Goal: Communication & Community: Answer question/provide support

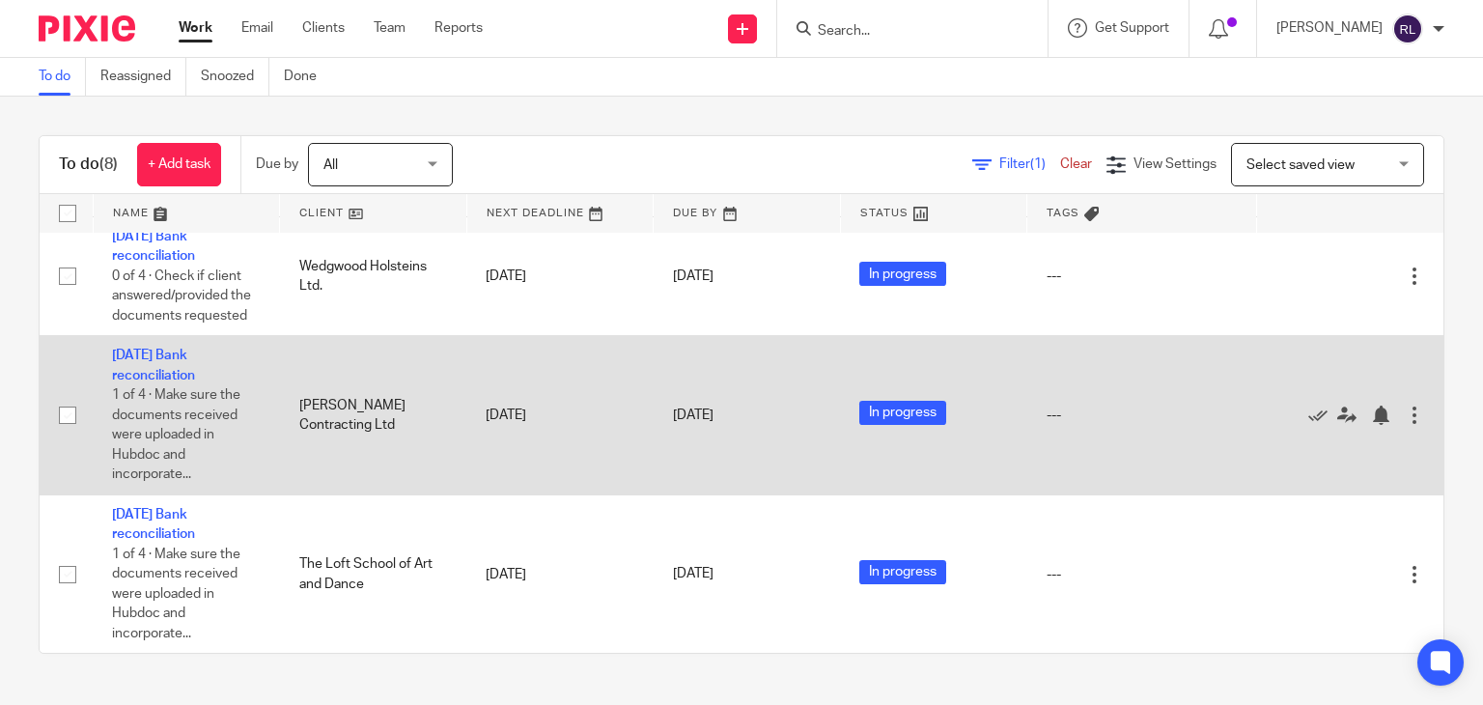
scroll to position [626, 0]
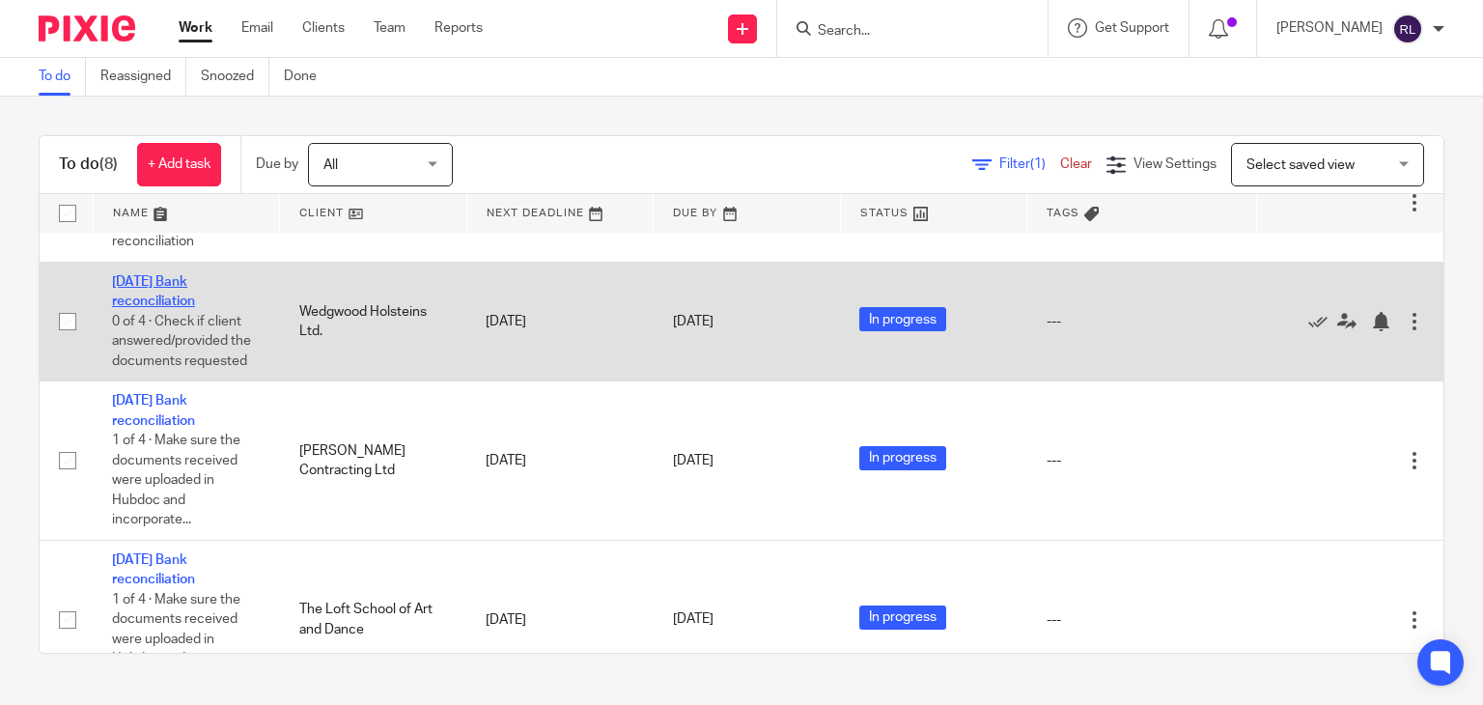
click at [191, 308] on link "[DATE] Bank reconciliation" at bounding box center [153, 291] width 83 height 33
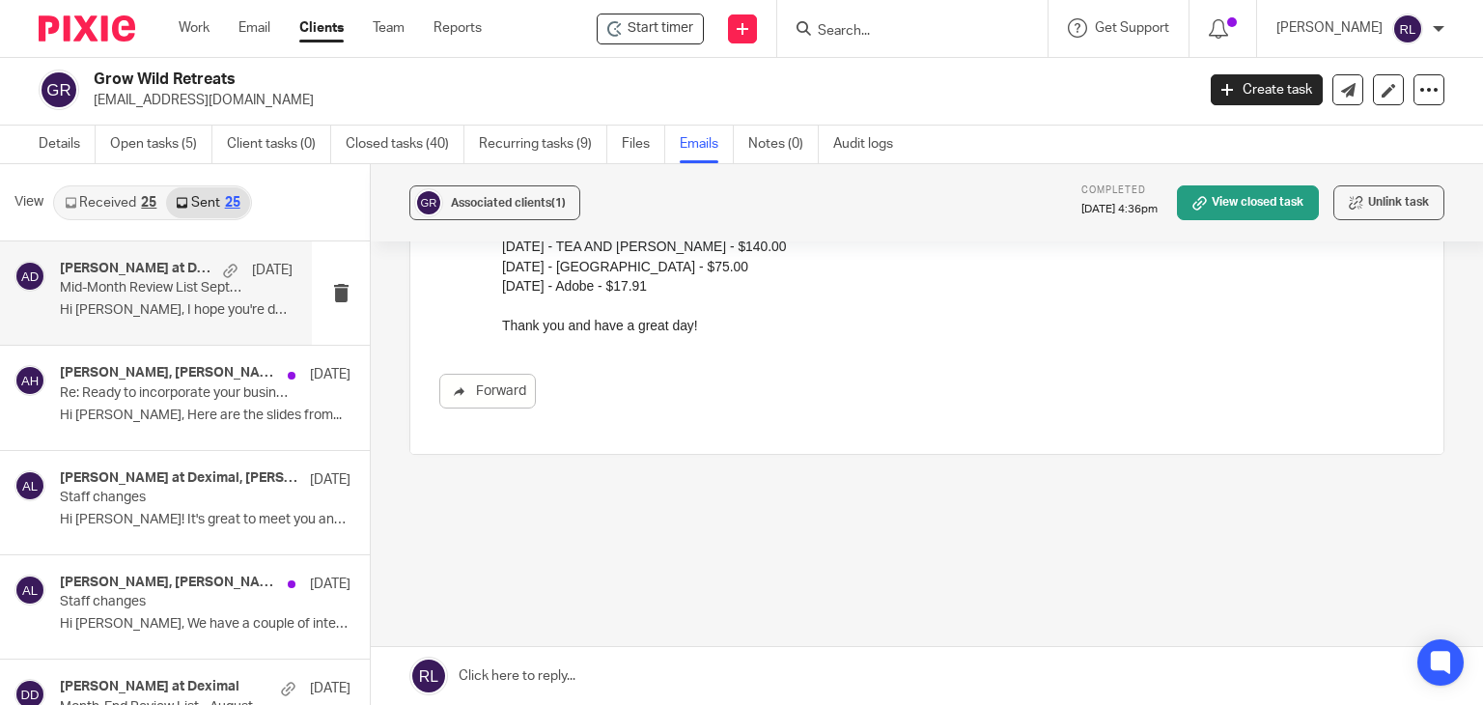
scroll to position [85, 0]
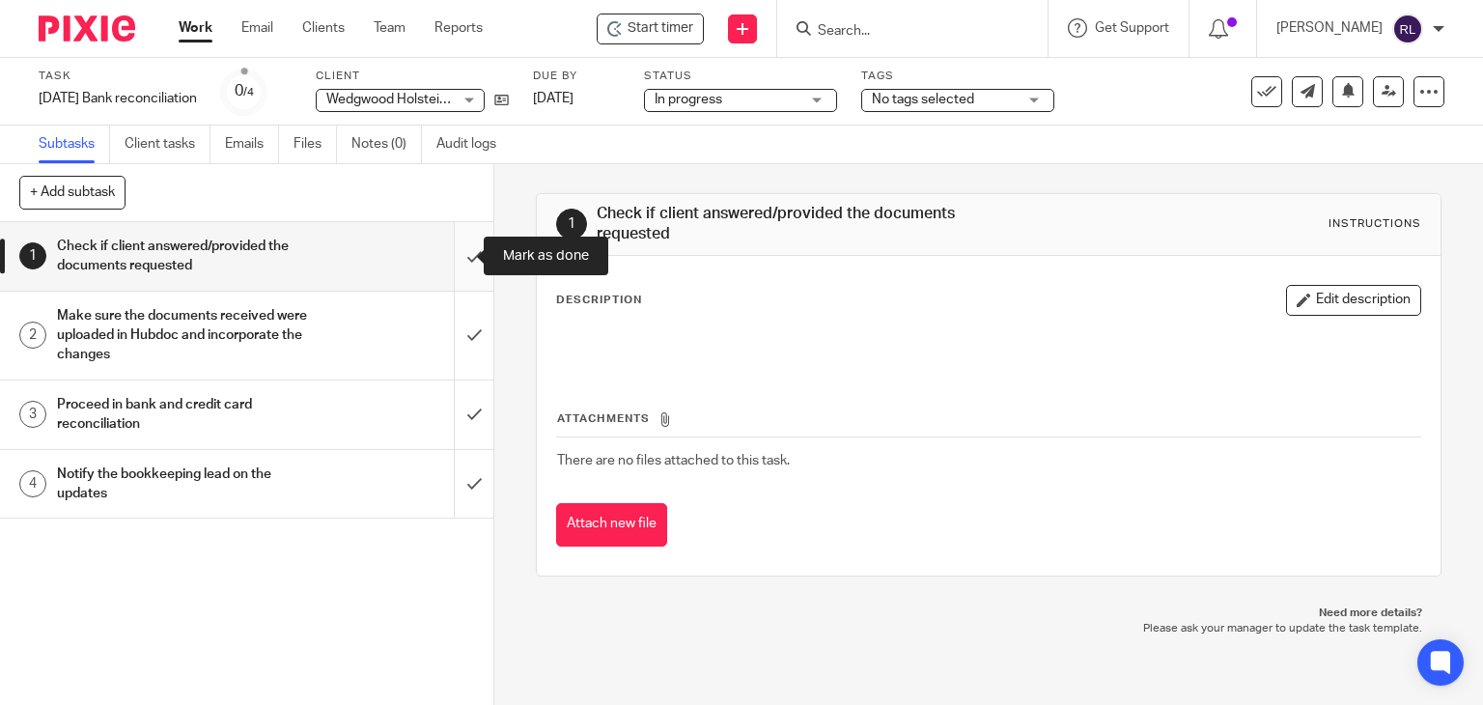
click at [451, 256] on input "submit" at bounding box center [247, 256] width 494 height 69
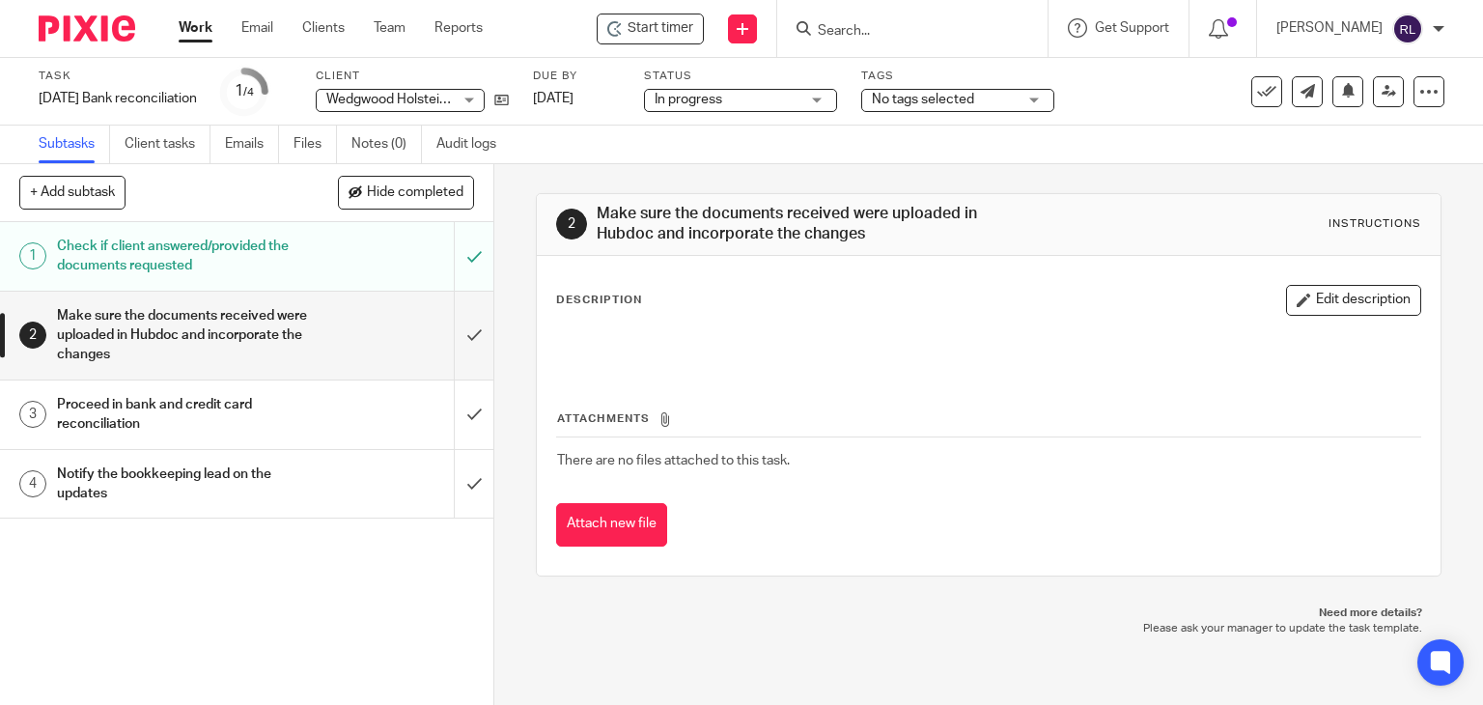
click at [216, 476] on h1 "Notify the bookkeeping lead on the updates" at bounding box center [183, 484] width 252 height 49
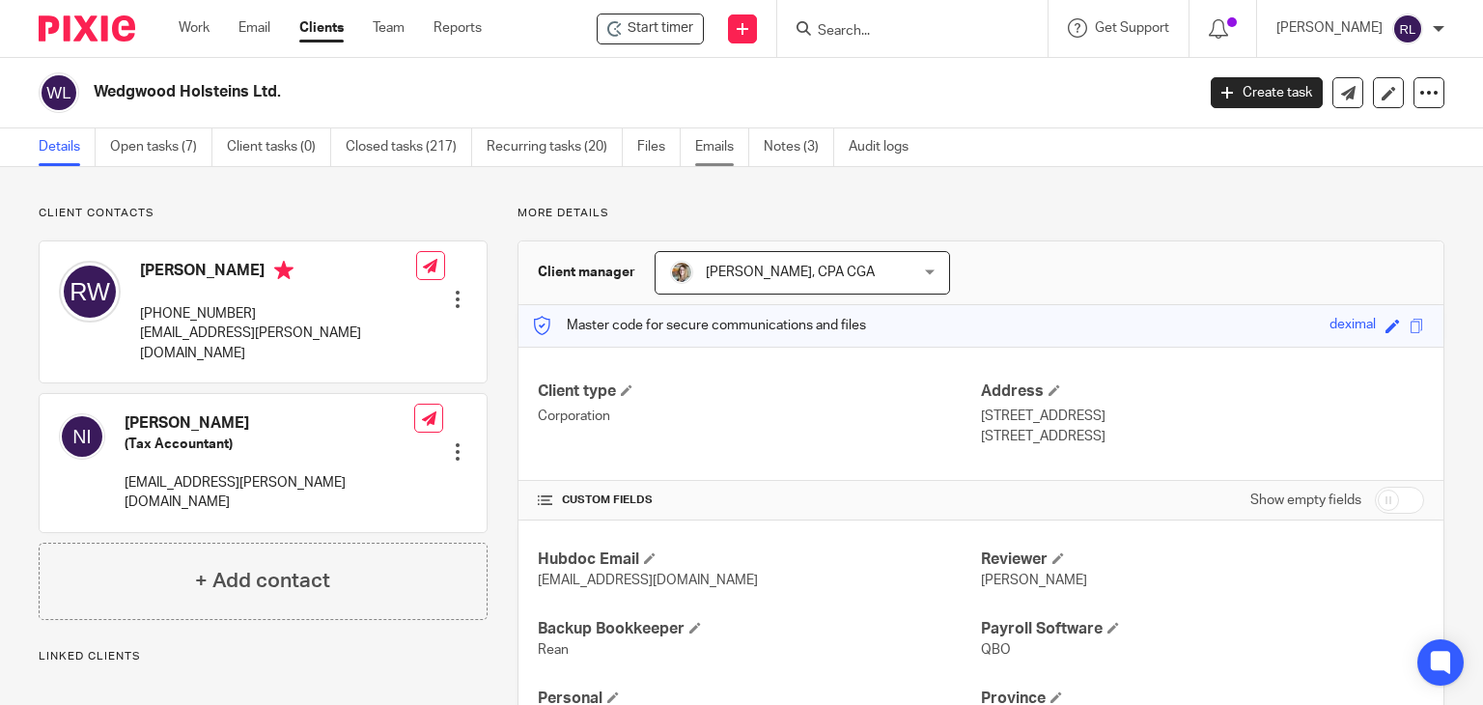
click at [708, 147] on link "Emails" at bounding box center [722, 147] width 54 height 38
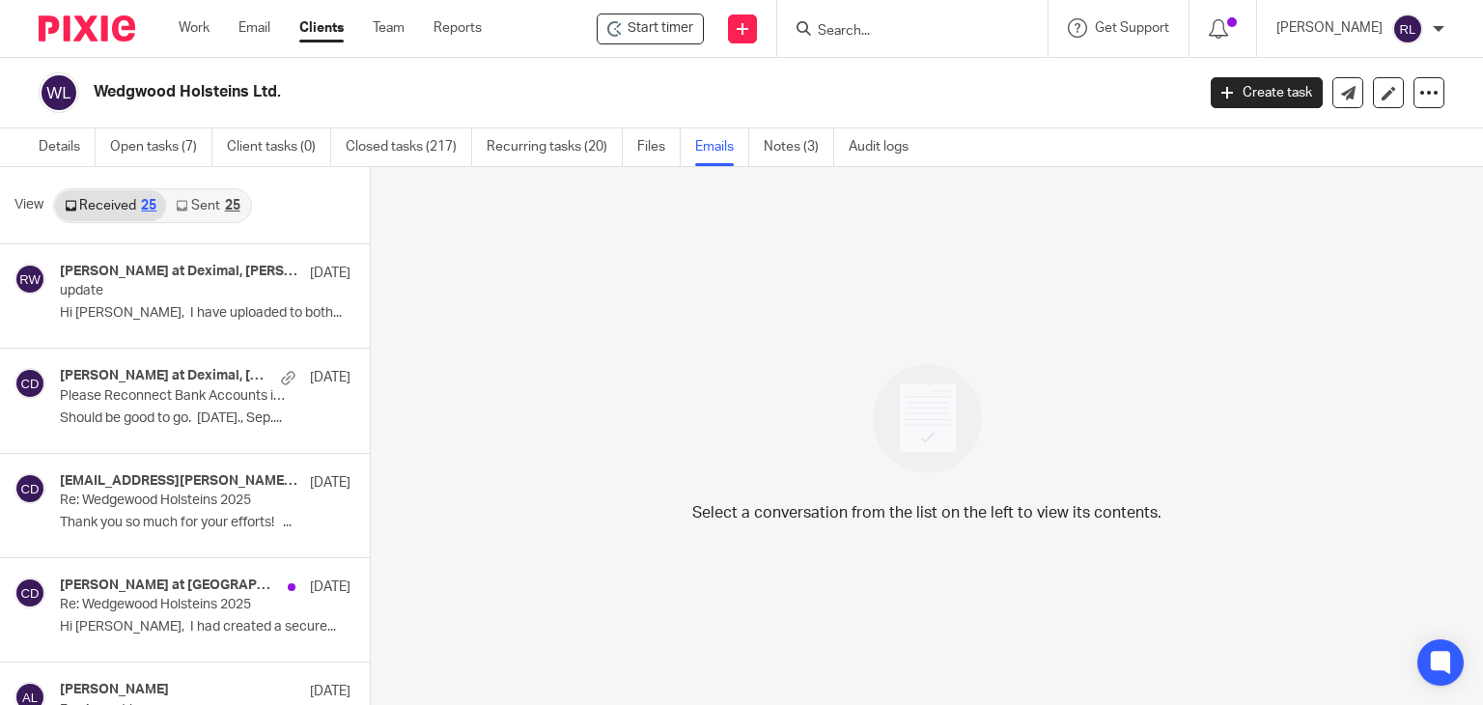
click at [205, 208] on link "Sent 25" at bounding box center [207, 205] width 83 height 31
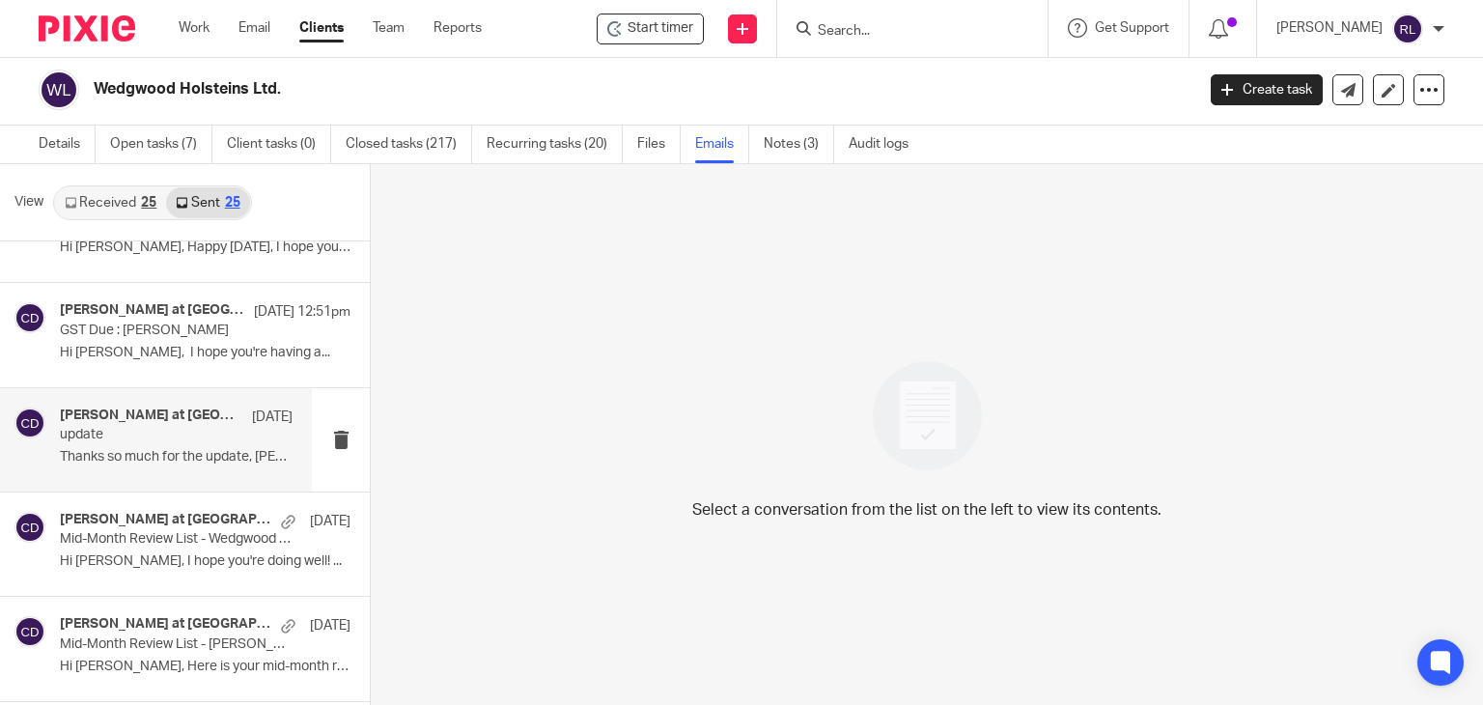
scroll to position [97, 0]
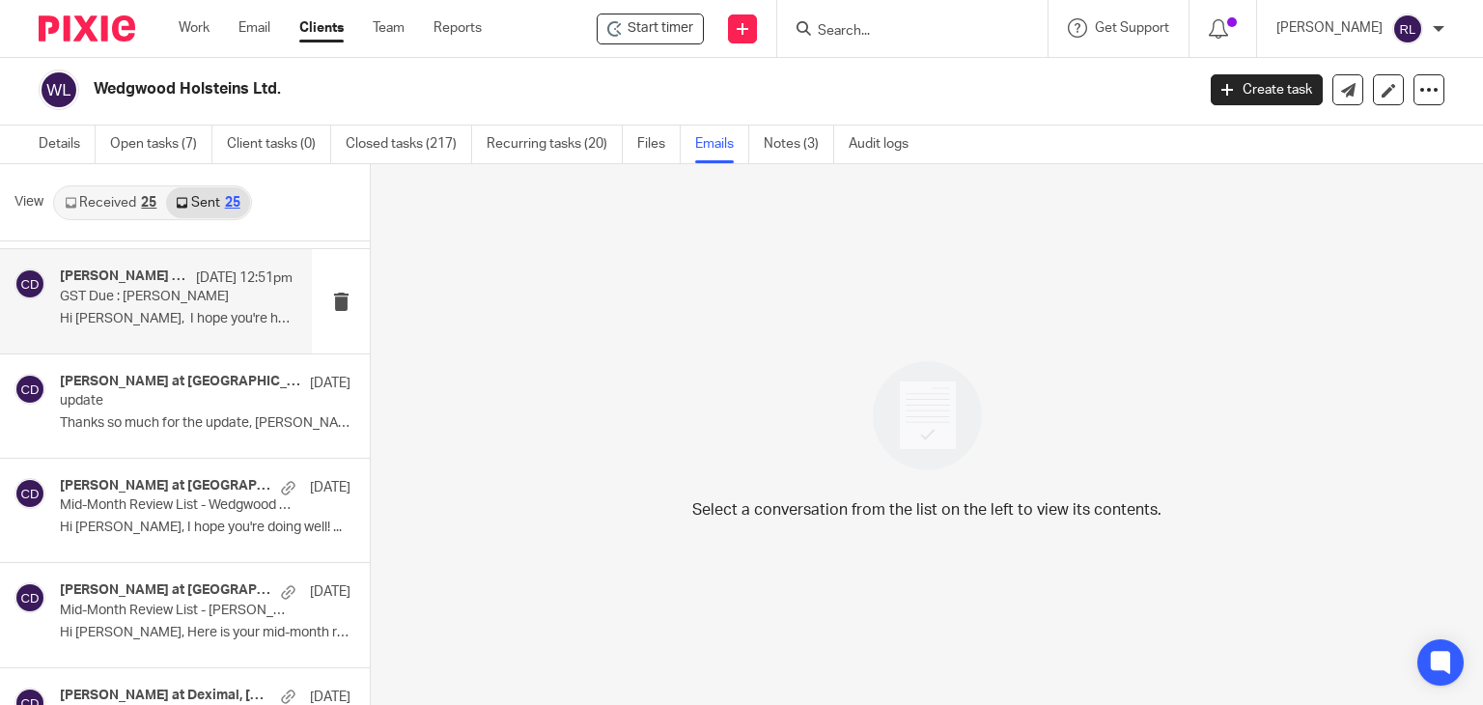
click at [111, 321] on p "Hi Ridley, I hope you're having a..." at bounding box center [176, 319] width 233 height 16
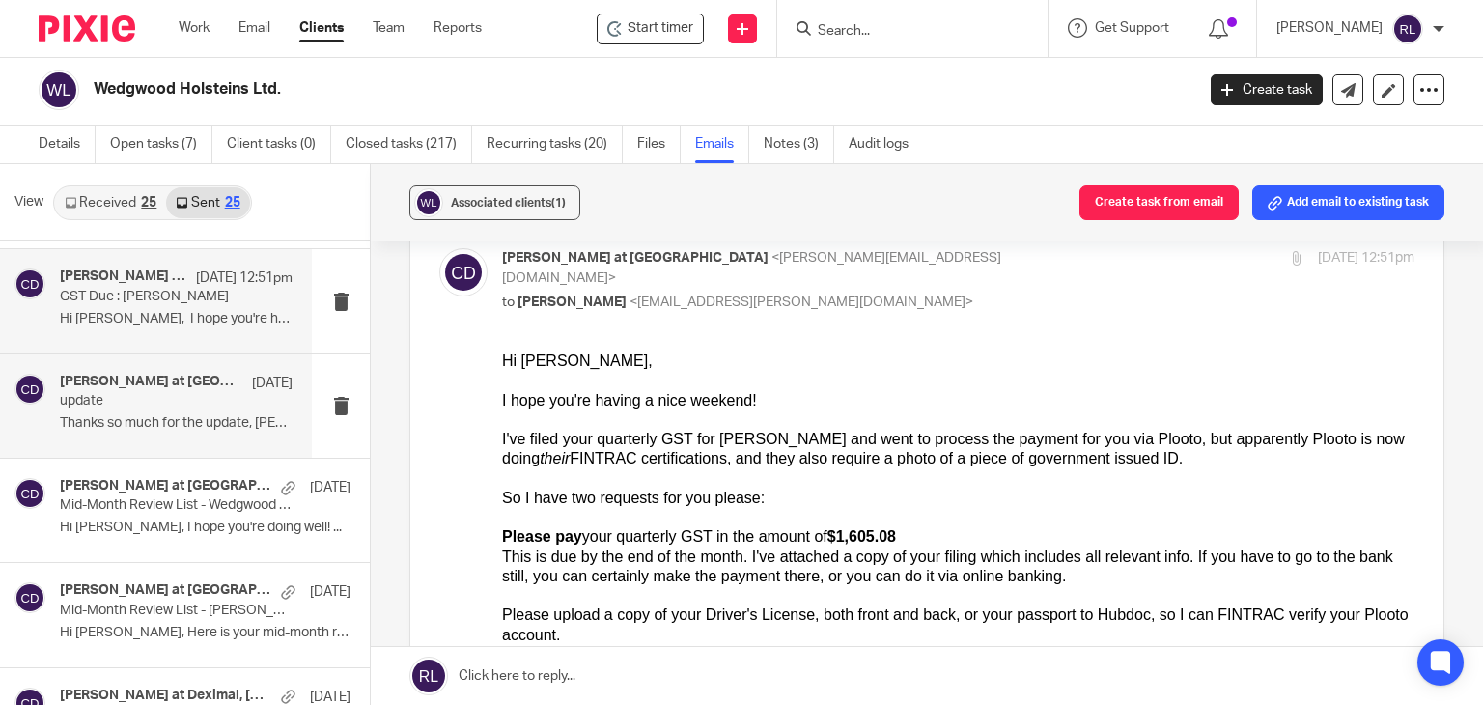
click at [129, 412] on div "Chrissy at Deximal Sep 19 update Thanks so much for the update, Ridley. ..." at bounding box center [176, 406] width 233 height 65
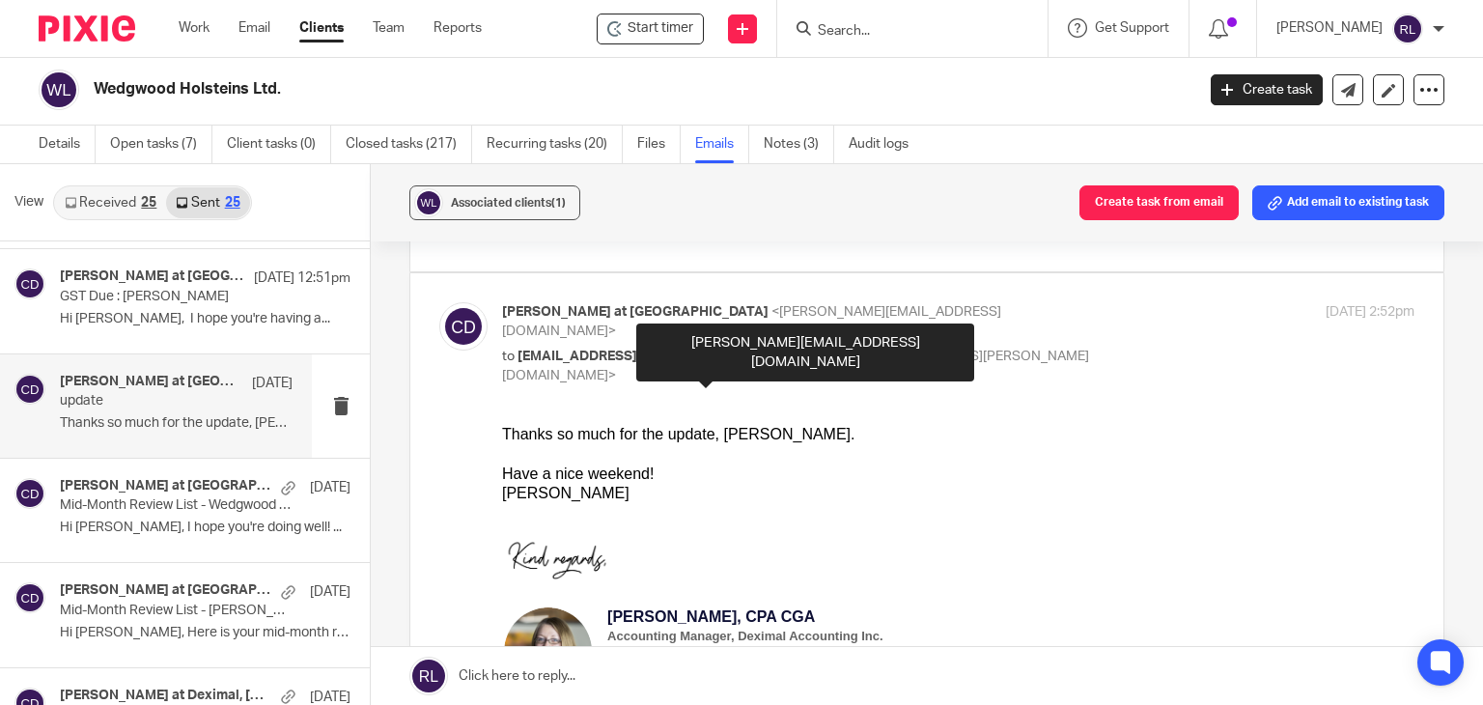
scroll to position [0, 0]
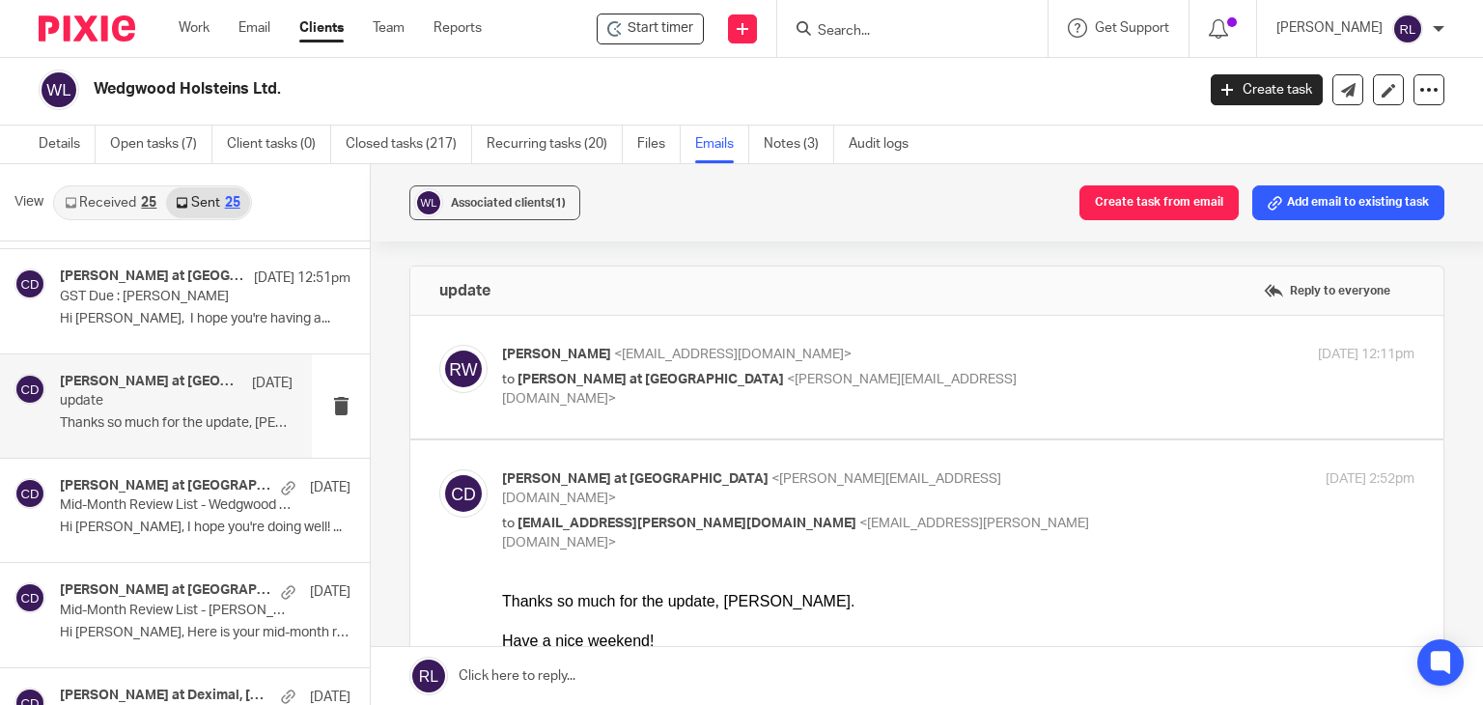
click at [556, 385] on p "to Chrissy at Deximal <chrissy@deximal.ca>" at bounding box center [806, 390] width 608 height 40
checkbox input "true"
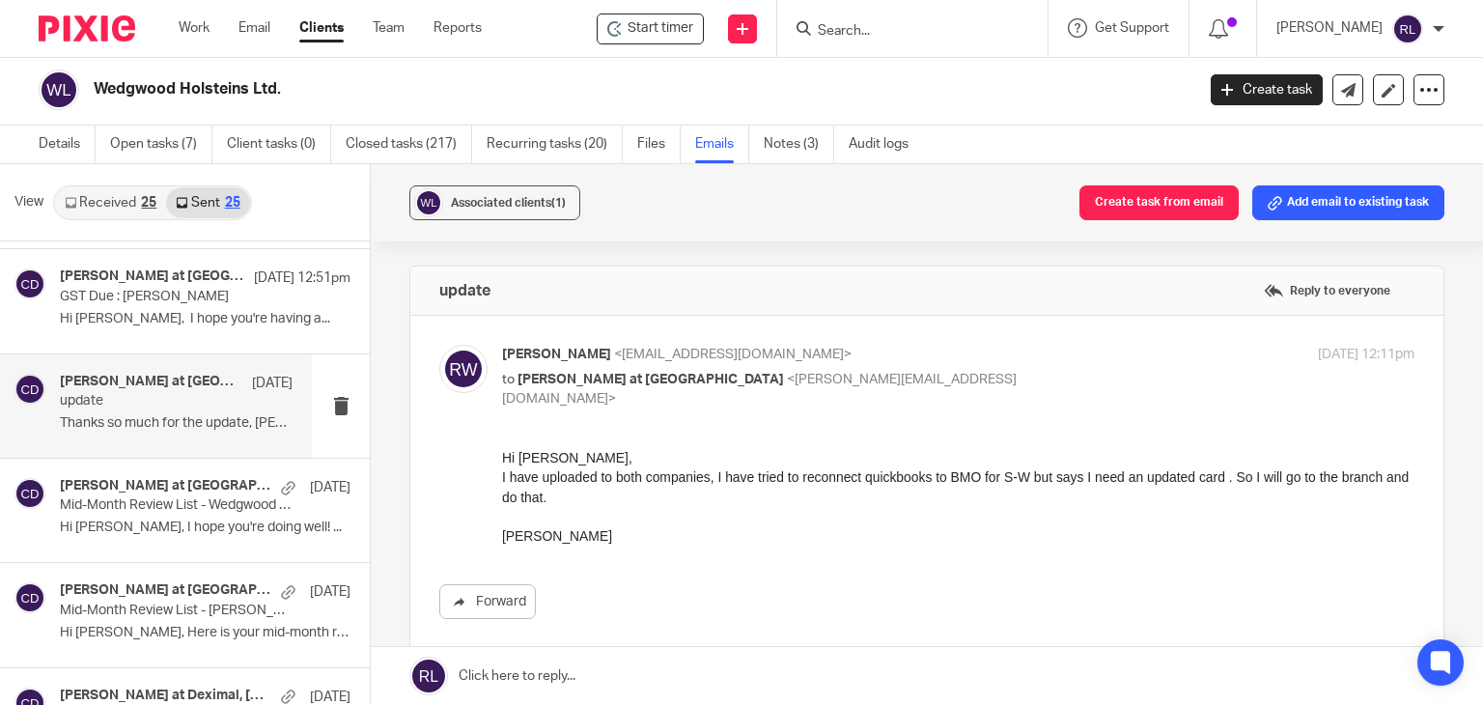
click at [598, 544] on div "Ridley" at bounding box center [958, 534] width 913 height 19
click at [121, 525] on p "Hi Ridley, I hope you're doing well! ..." at bounding box center [176, 528] width 233 height 16
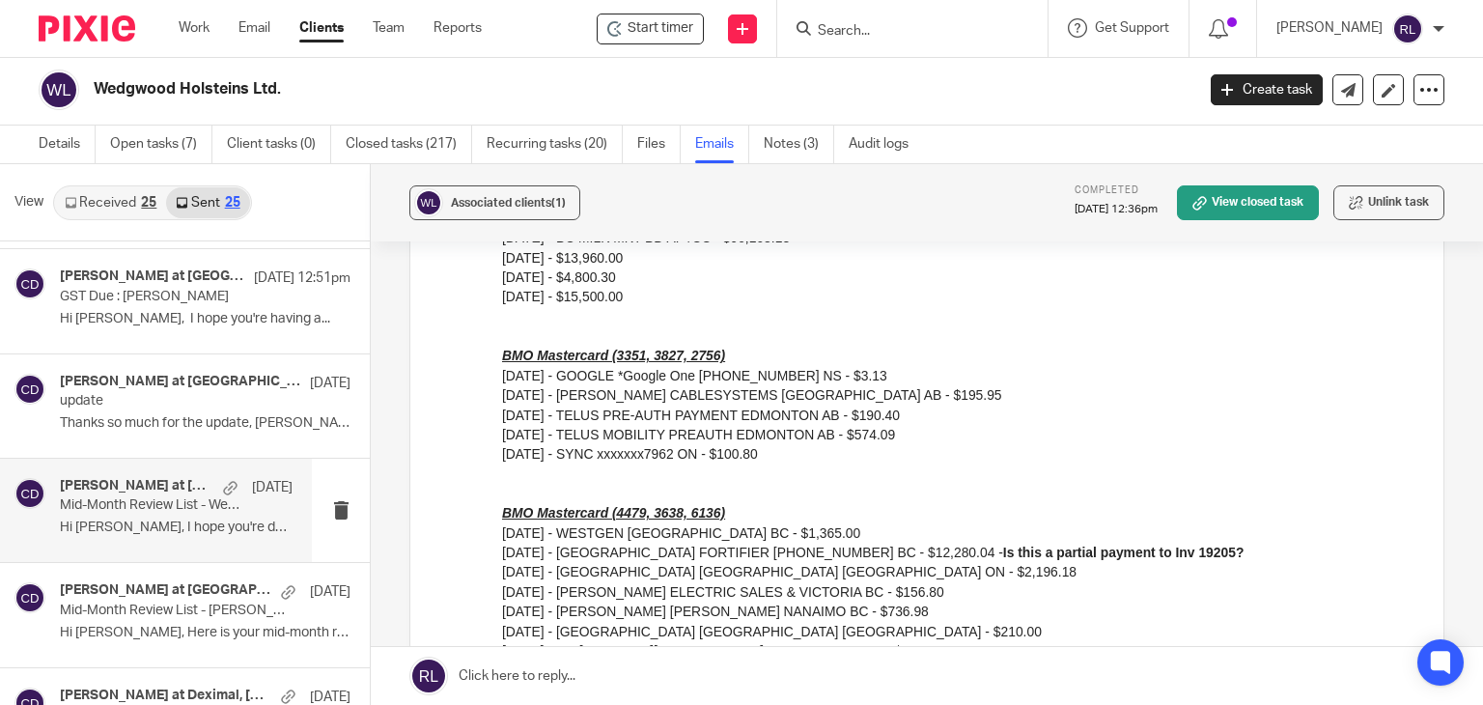
scroll to position [1256, 0]
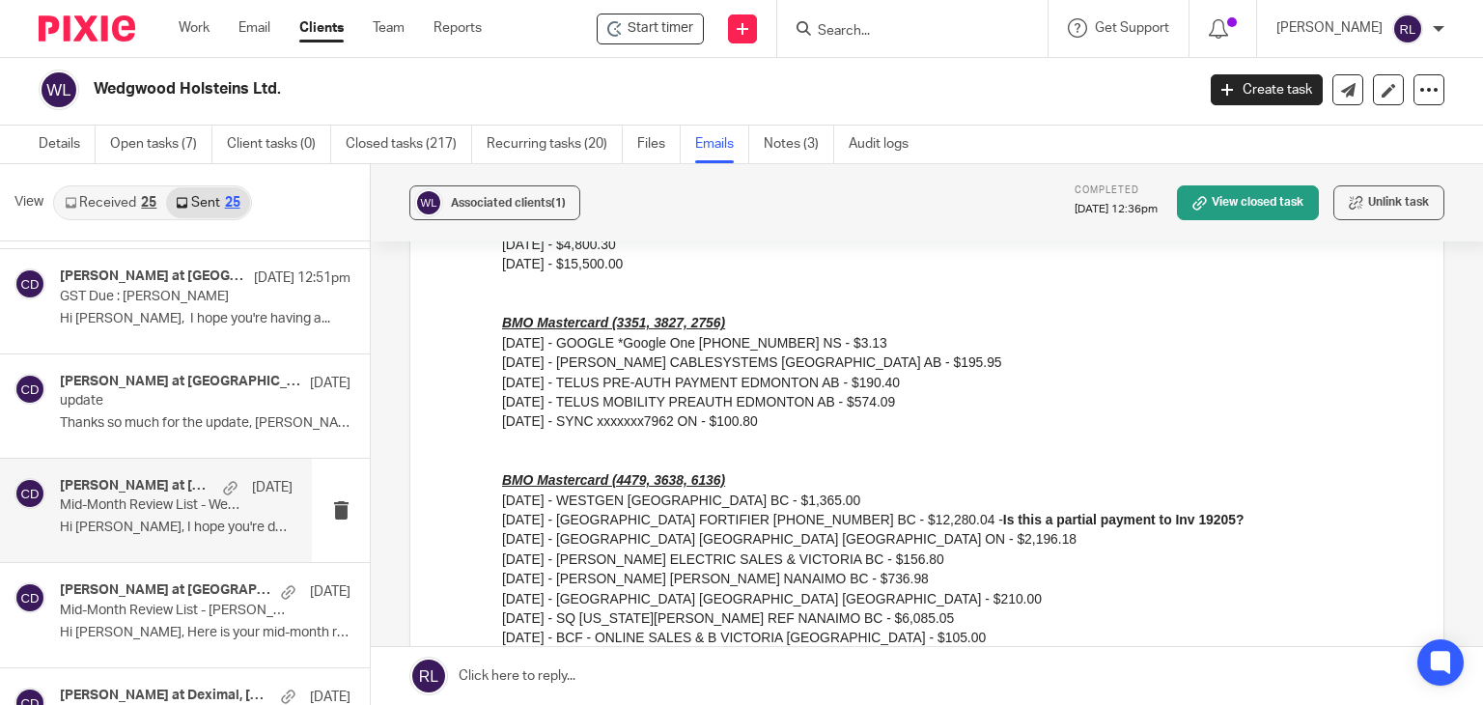
drag, startPoint x: 997, startPoint y: -499, endPoint x: 641, endPoint y: 421, distance: 986.7
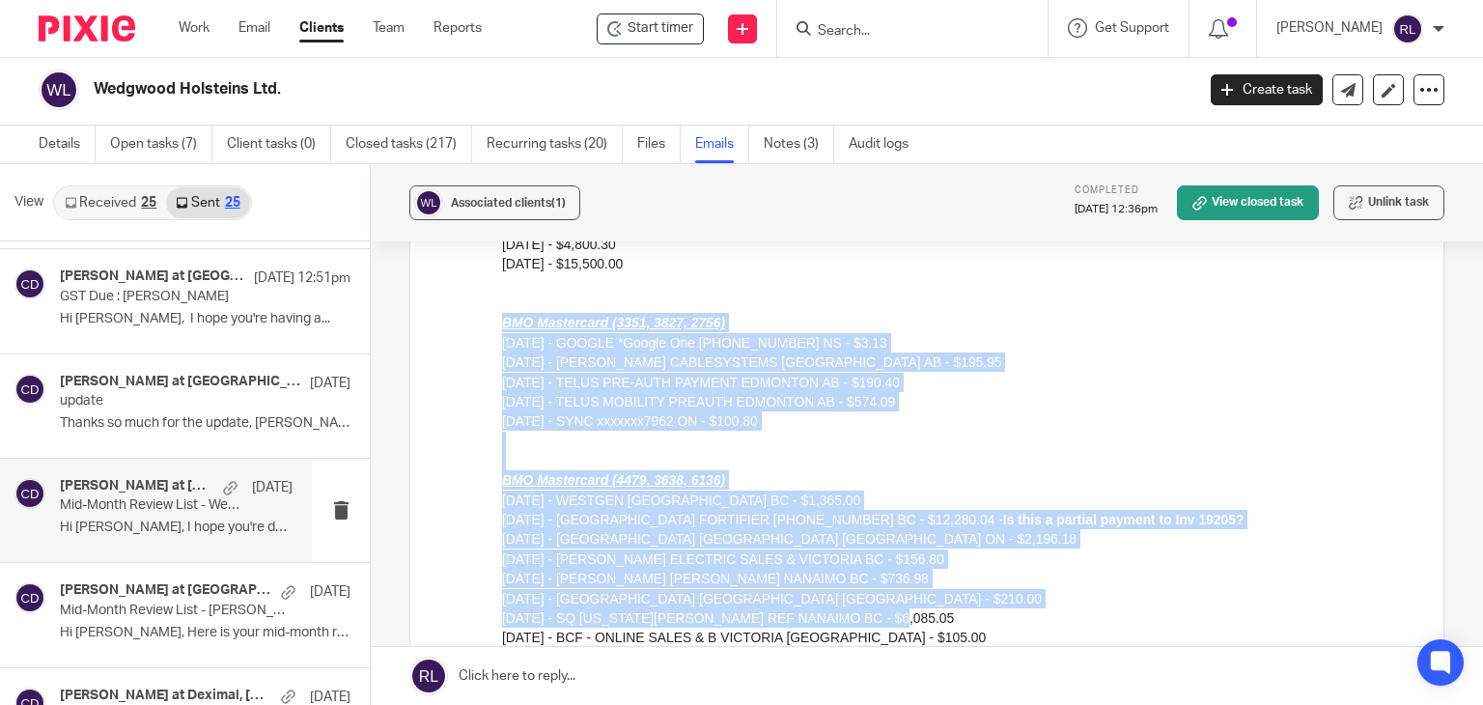
drag, startPoint x: 502, startPoint y: 321, endPoint x: 871, endPoint y: 616, distance: 472.7
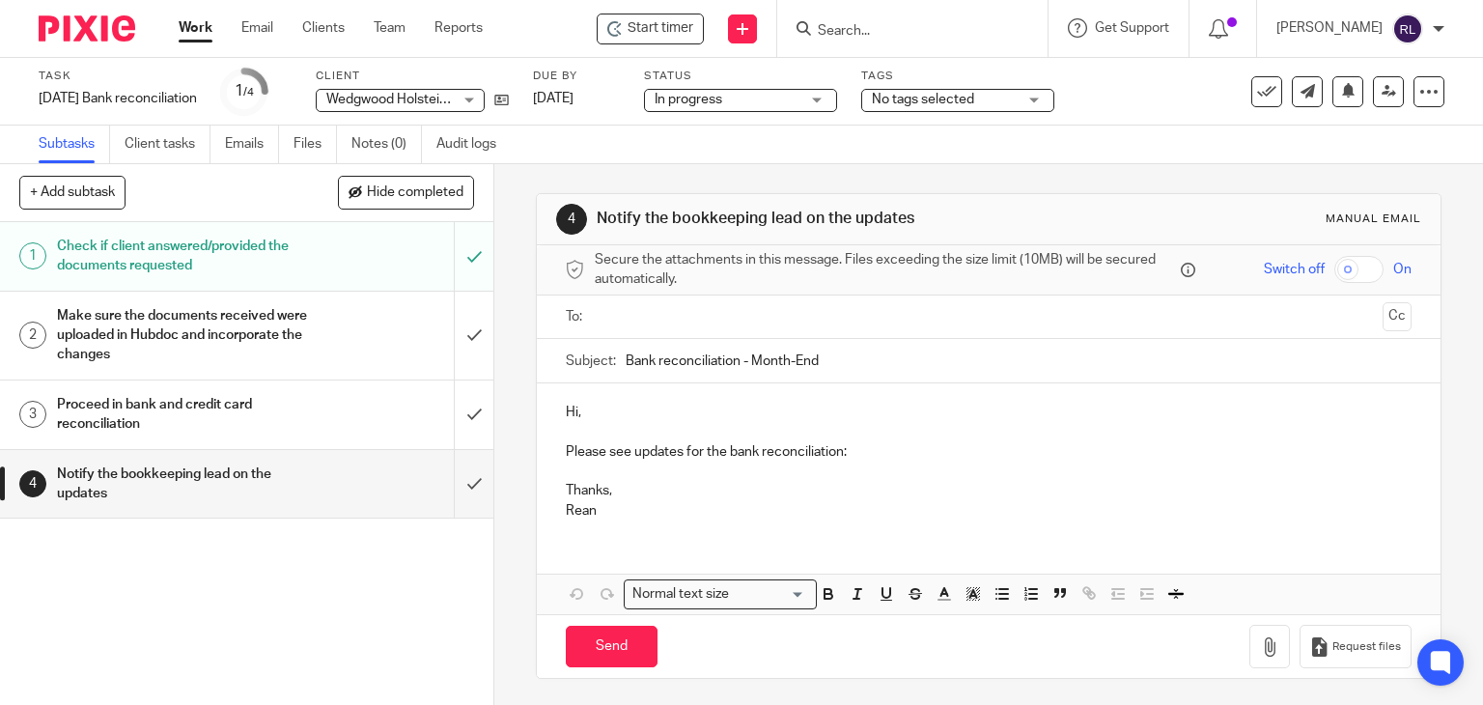
click at [578, 412] on p "Hi," at bounding box center [989, 412] width 847 height 19
click at [626, 361] on input "Bank reconciliation - Month-End" at bounding box center [1019, 360] width 787 height 43
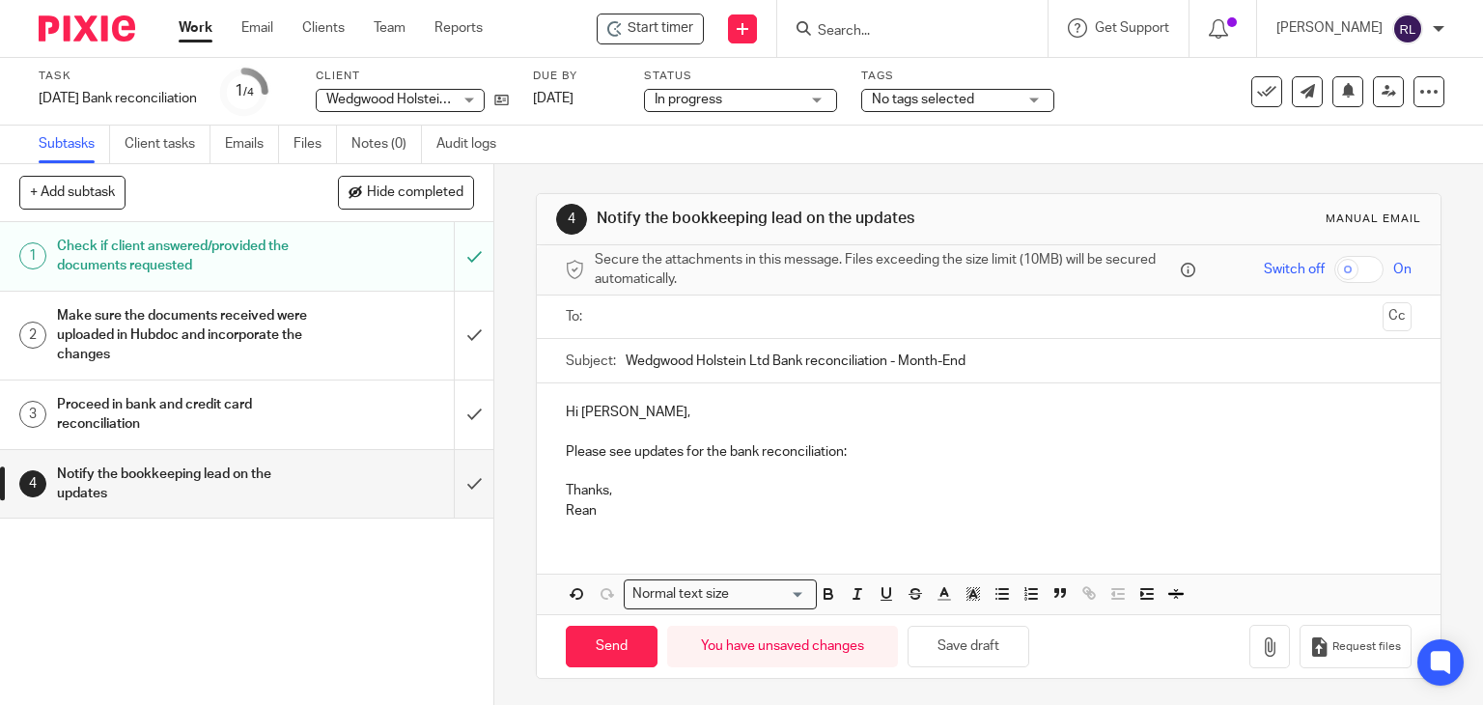
click at [894, 358] on input "Wedgwood Holstein Ltd Bank reconciliation - Month-End" at bounding box center [1019, 360] width 787 height 43
click at [766, 360] on input "Wedgwood Holstein Ltd Bank reconciliation - August Month-End" at bounding box center [1019, 360] width 787 height 43
type input "Wedgwood Holstein Ltd - Bank reconciliation - August Month-End"
click at [951, 631] on button "Save draft" at bounding box center [969, 647] width 122 height 42
click at [943, 648] on button "Save draft" at bounding box center [969, 647] width 122 height 42
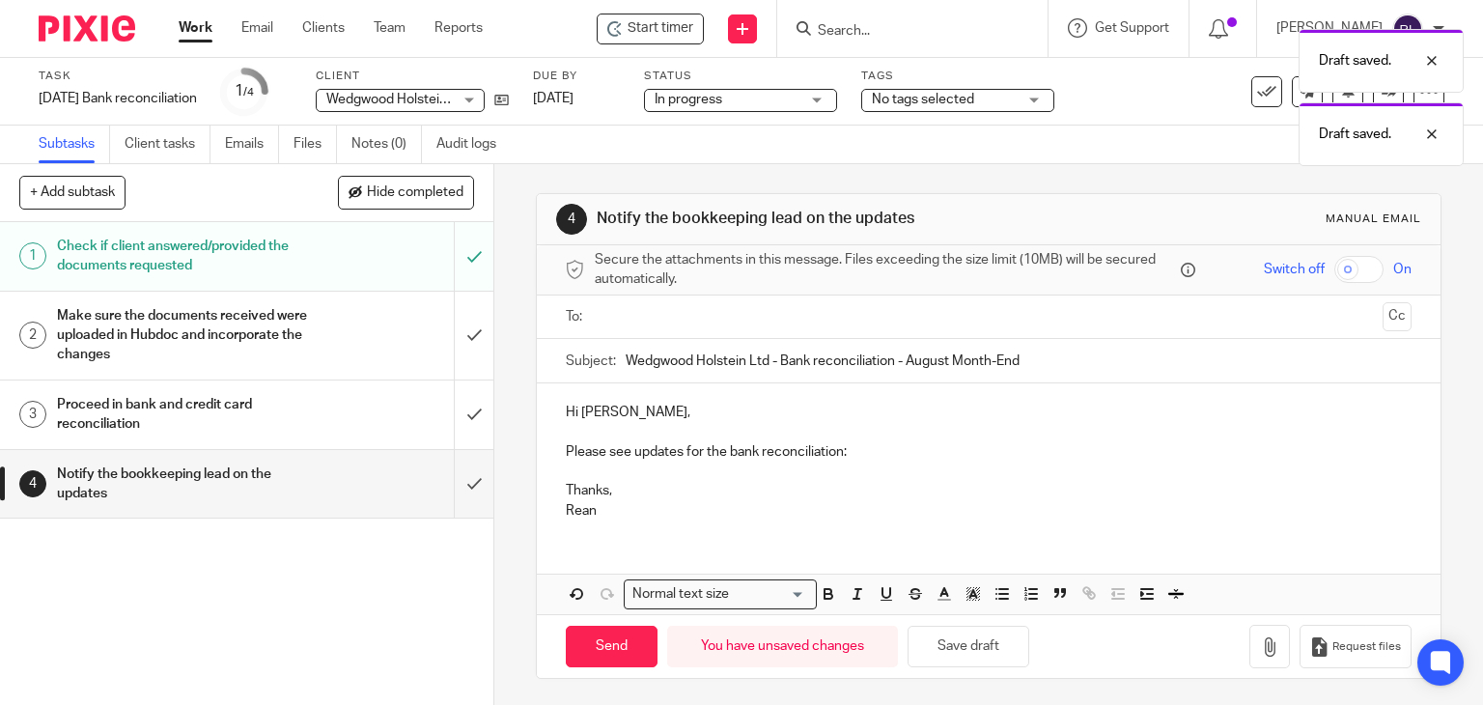
click at [900, 458] on p "Please see updates for the bank reconciliation:" at bounding box center [989, 451] width 847 height 19
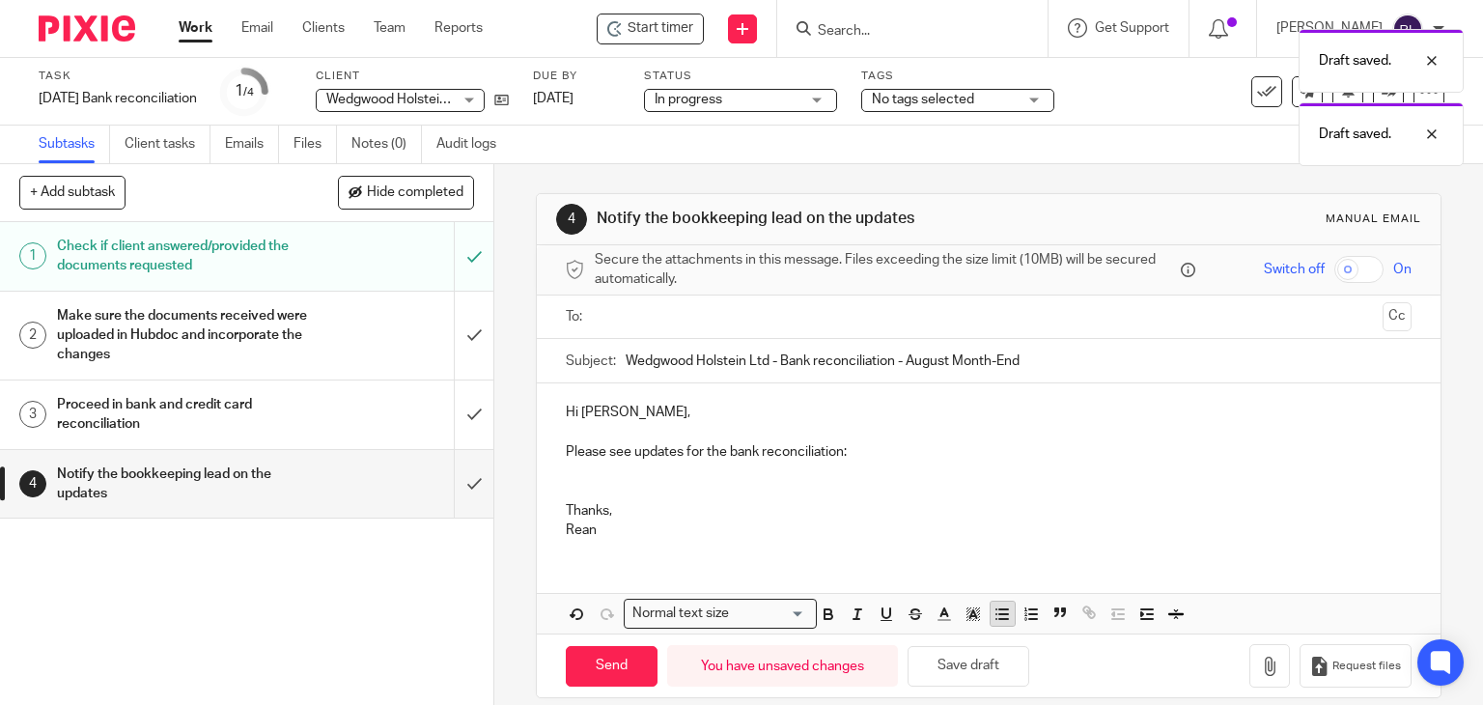
click at [1000, 609] on line "button" at bounding box center [1004, 609] width 9 height 0
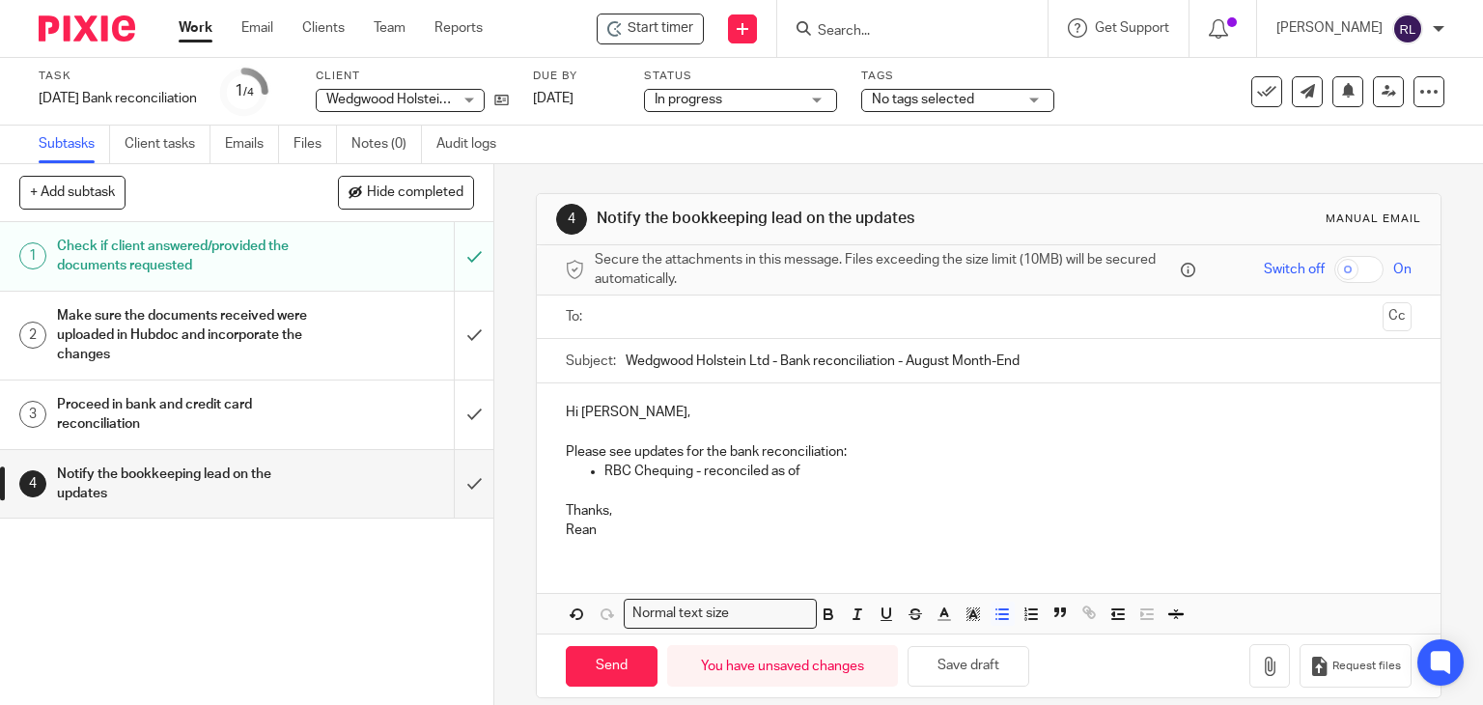
click at [815, 471] on p "RBC Chequing - reconciled as of" at bounding box center [1009, 471] width 808 height 19
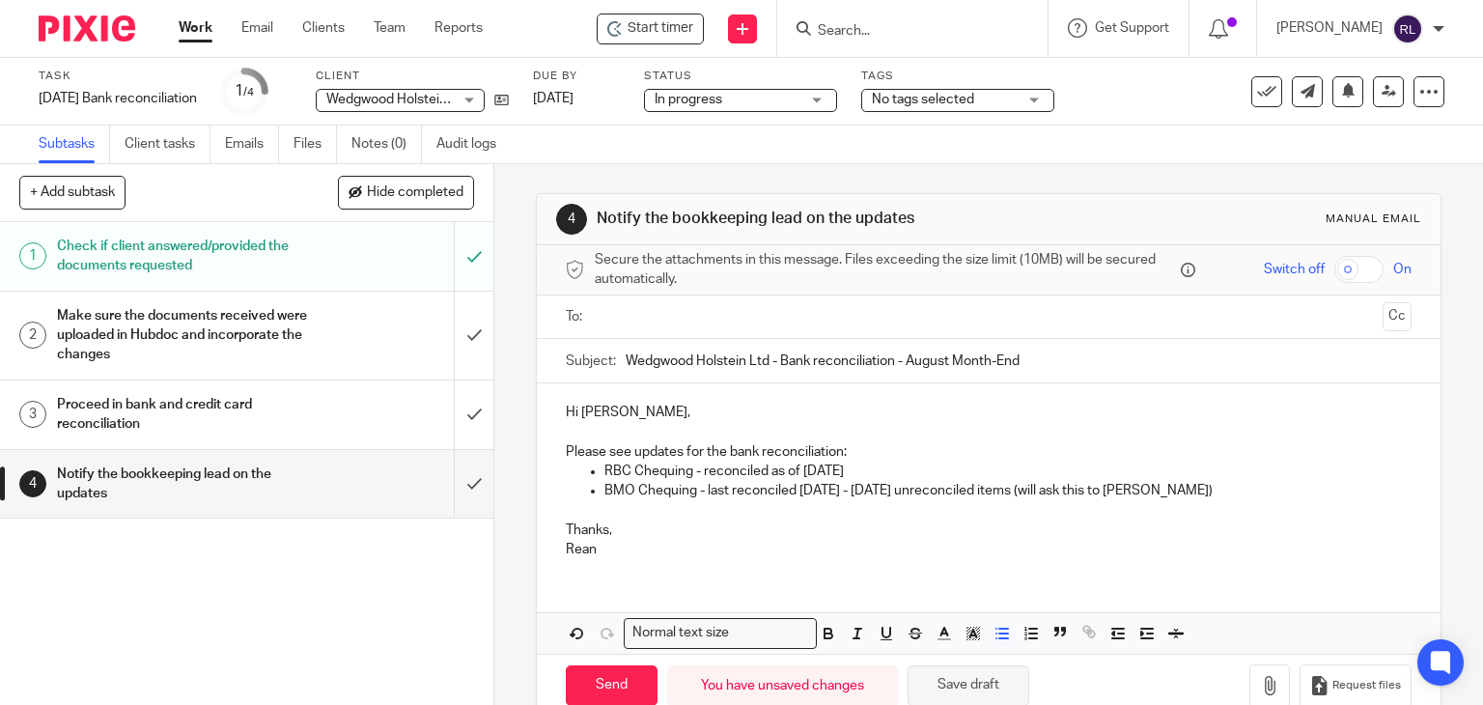
click at [953, 689] on button "Save draft" at bounding box center [969, 686] width 122 height 42
click at [1150, 471] on p "RBC Chequing - reconciled as of [DATE]" at bounding box center [1009, 471] width 808 height 19
click at [1148, 482] on p "BMO Chequing - last reconciled [DATE] - [DATE] unreconciled items (will ask thi…" at bounding box center [1009, 490] width 808 height 19
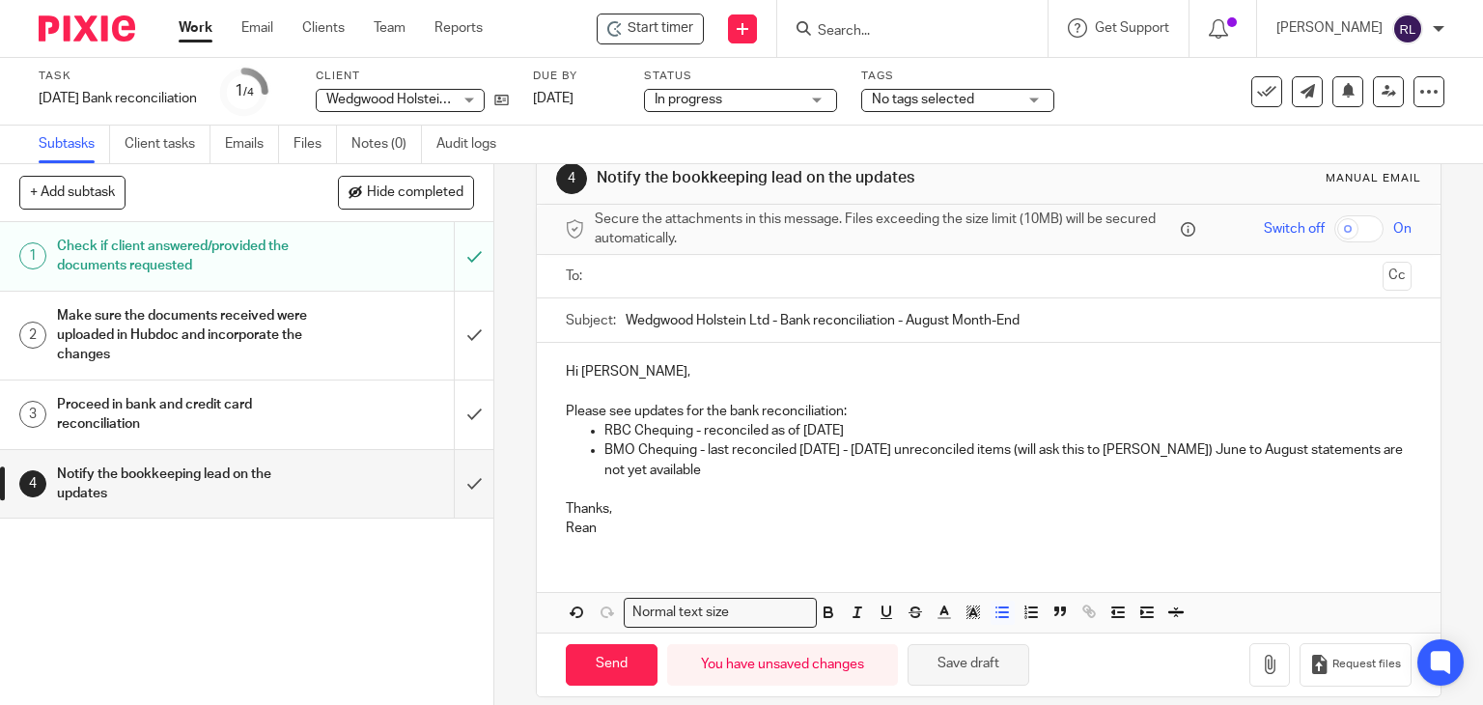
scroll to position [59, 0]
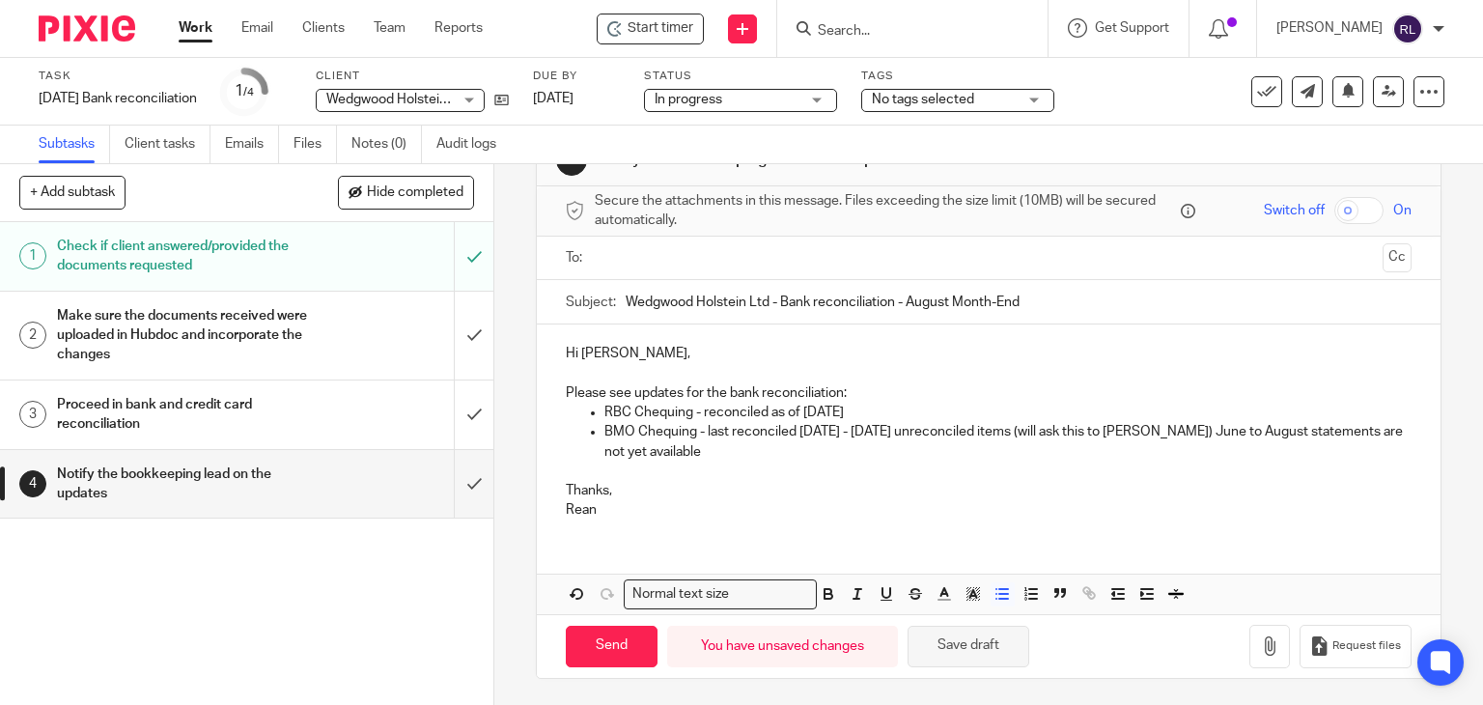
click at [959, 649] on button "Save draft" at bounding box center [969, 647] width 122 height 42
click at [640, 465] on p at bounding box center [989, 471] width 847 height 19
click at [679, 448] on p "BMO Chequing - last reconciled [DATE] - [DATE] unreconciled items (will ask thi…" at bounding box center [1009, 442] width 808 height 40
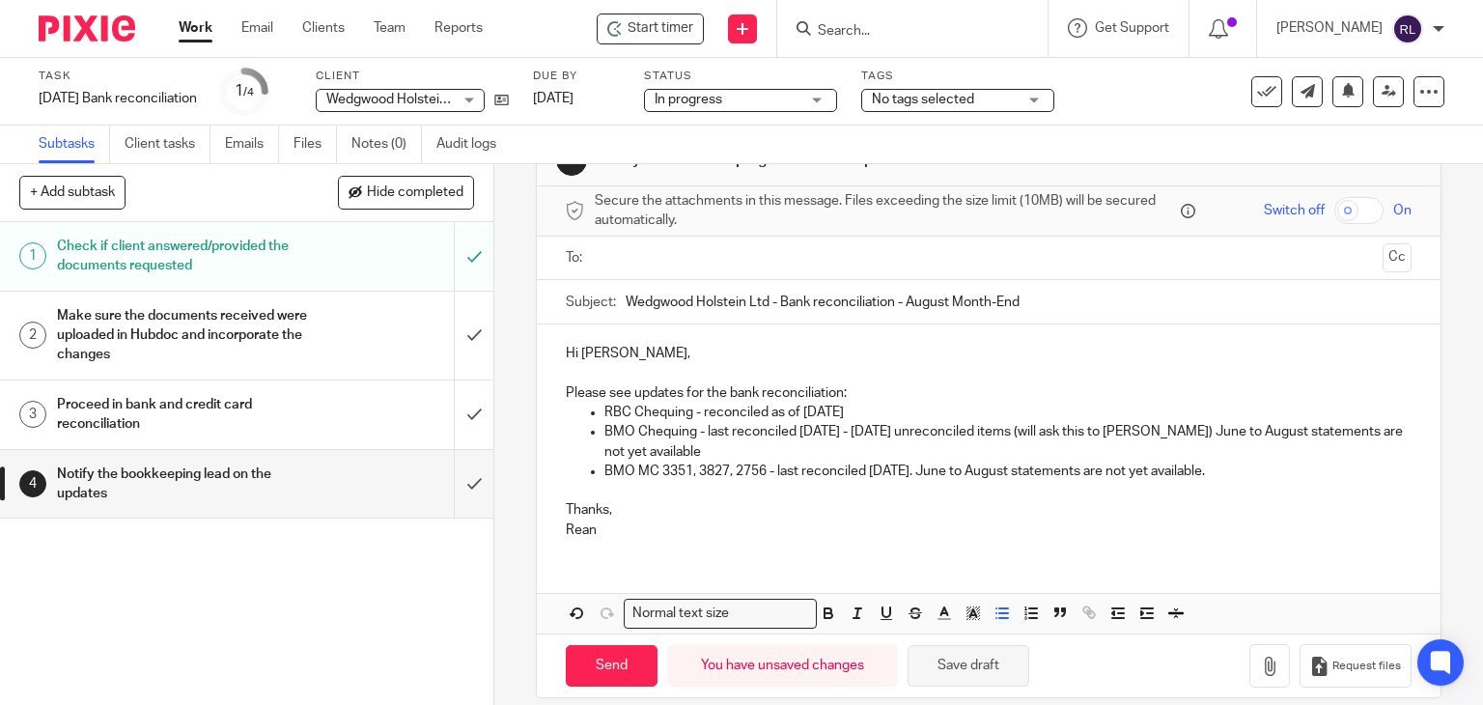
click at [968, 665] on button "Save draft" at bounding box center [969, 666] width 122 height 42
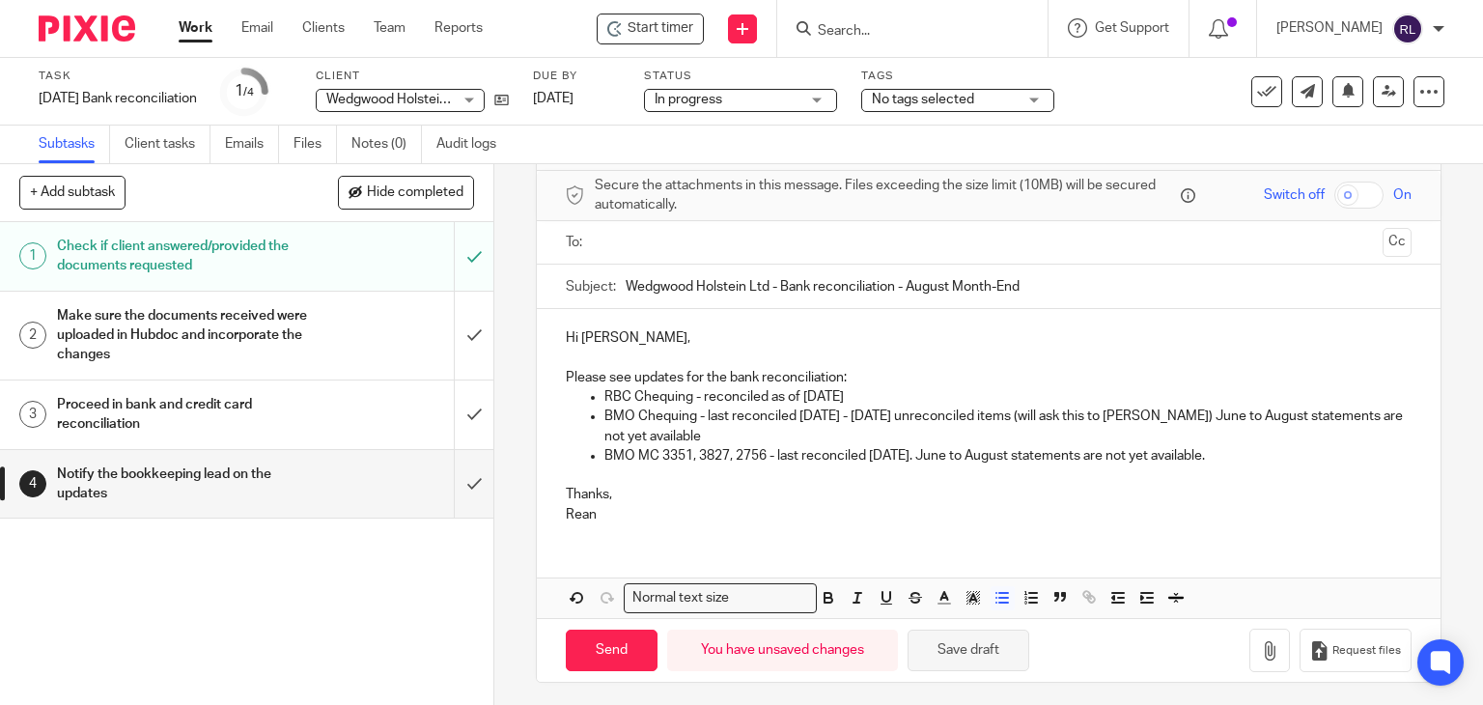
scroll to position [78, 0]
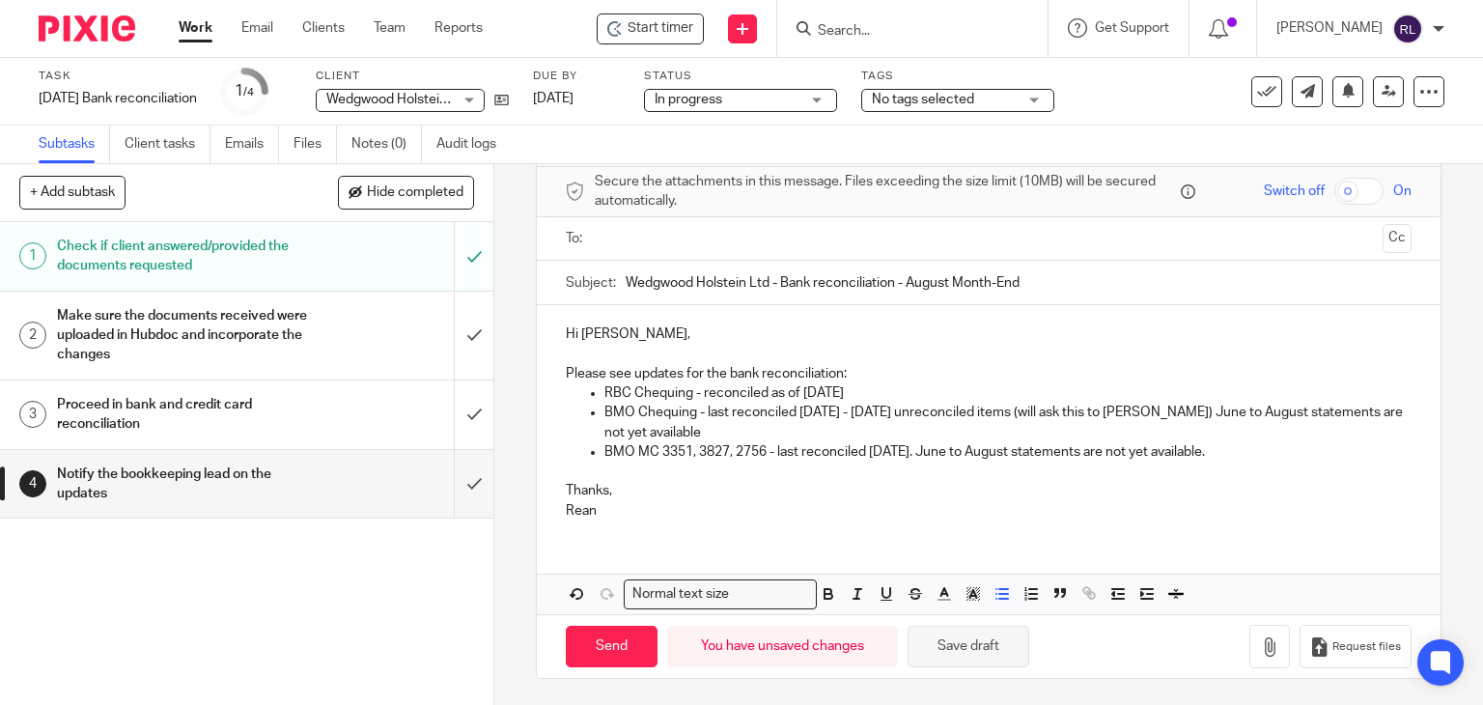
click at [966, 638] on button "Save draft" at bounding box center [969, 647] width 122 height 42
click at [1229, 467] on p at bounding box center [989, 471] width 847 height 19
click at [1236, 453] on p "BMO MC 3351, 3827, 2756 - last reconciled [DATE]. June to August statements are…" at bounding box center [1009, 451] width 808 height 19
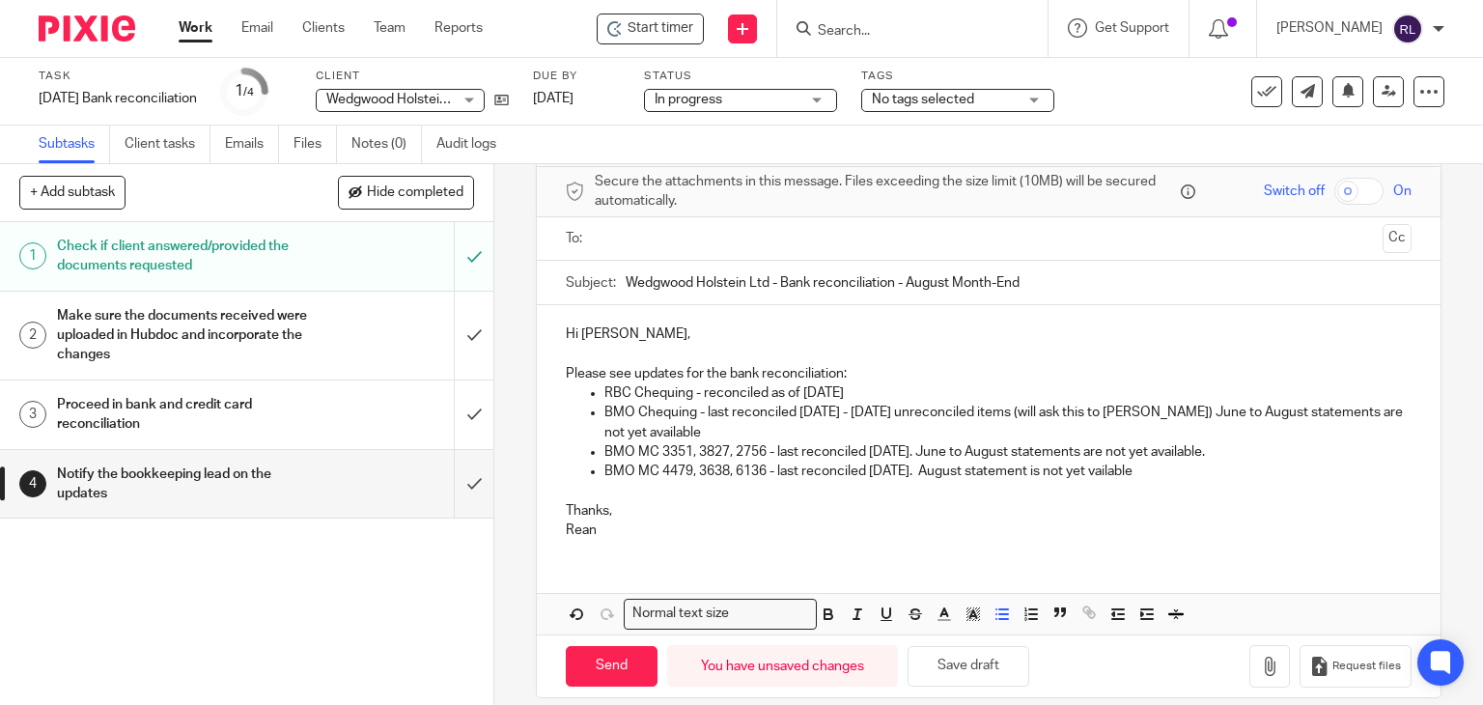
click at [1107, 469] on p "BMO MC 4479, 3638, 6136 - last reconciled [DATE]. August statement is not yet v…" at bounding box center [1009, 471] width 808 height 19
click at [944, 675] on button "Save draft" at bounding box center [969, 667] width 122 height 42
click at [659, 33] on span "Start timer" at bounding box center [661, 28] width 66 height 20
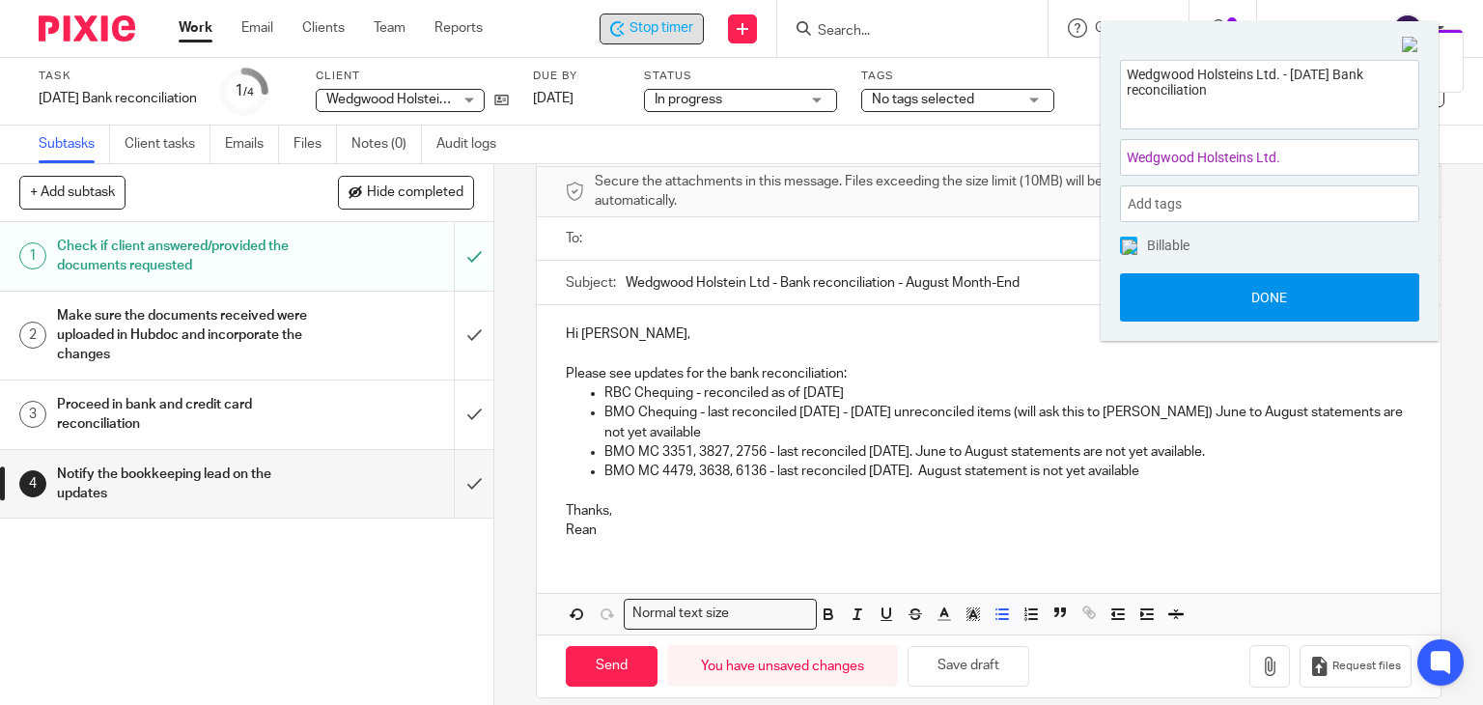
click at [1236, 296] on button "Done" at bounding box center [1269, 297] width 299 height 48
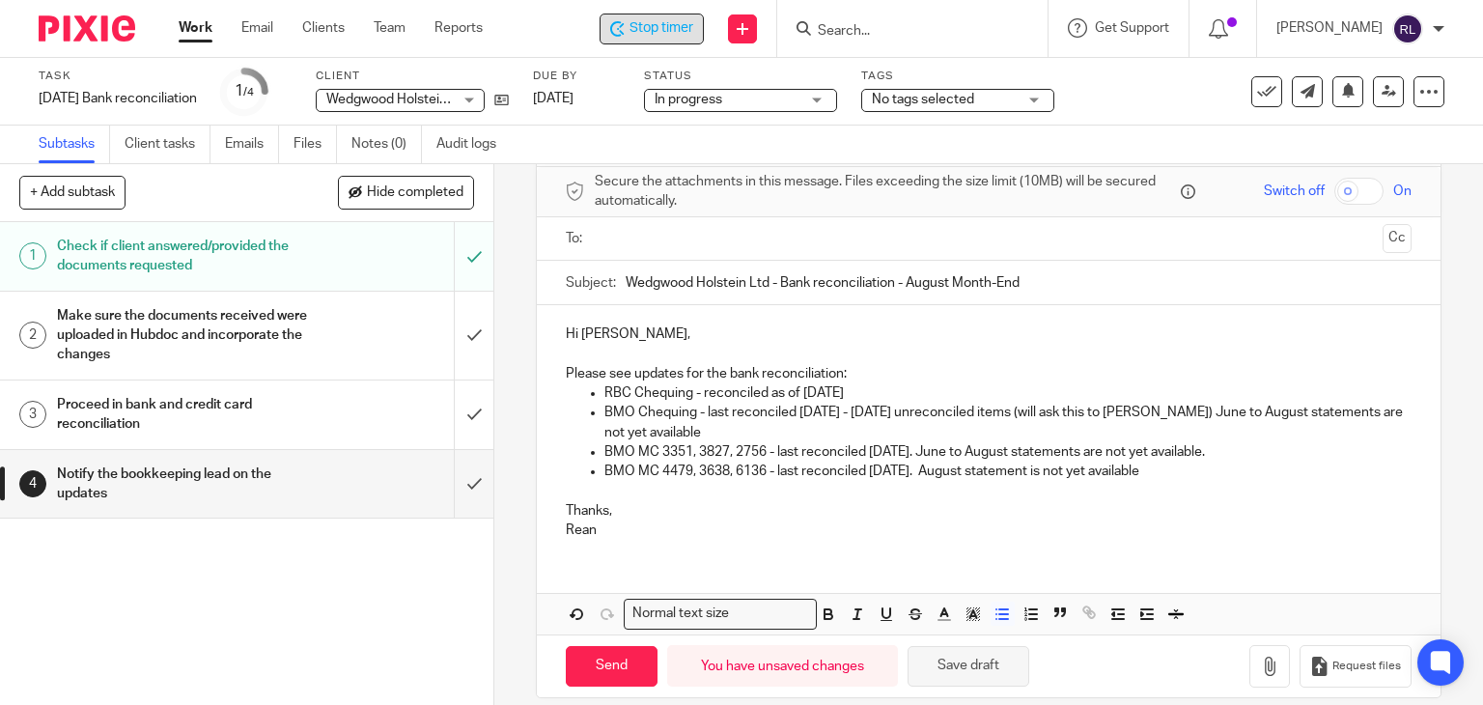
click at [953, 659] on button "Save draft" at bounding box center [969, 667] width 122 height 42
click at [1193, 476] on p "BMO MC 4479, 3638, 6136 - last reconciled [DATE]. August statement is not yet a…" at bounding box center [1009, 471] width 808 height 19
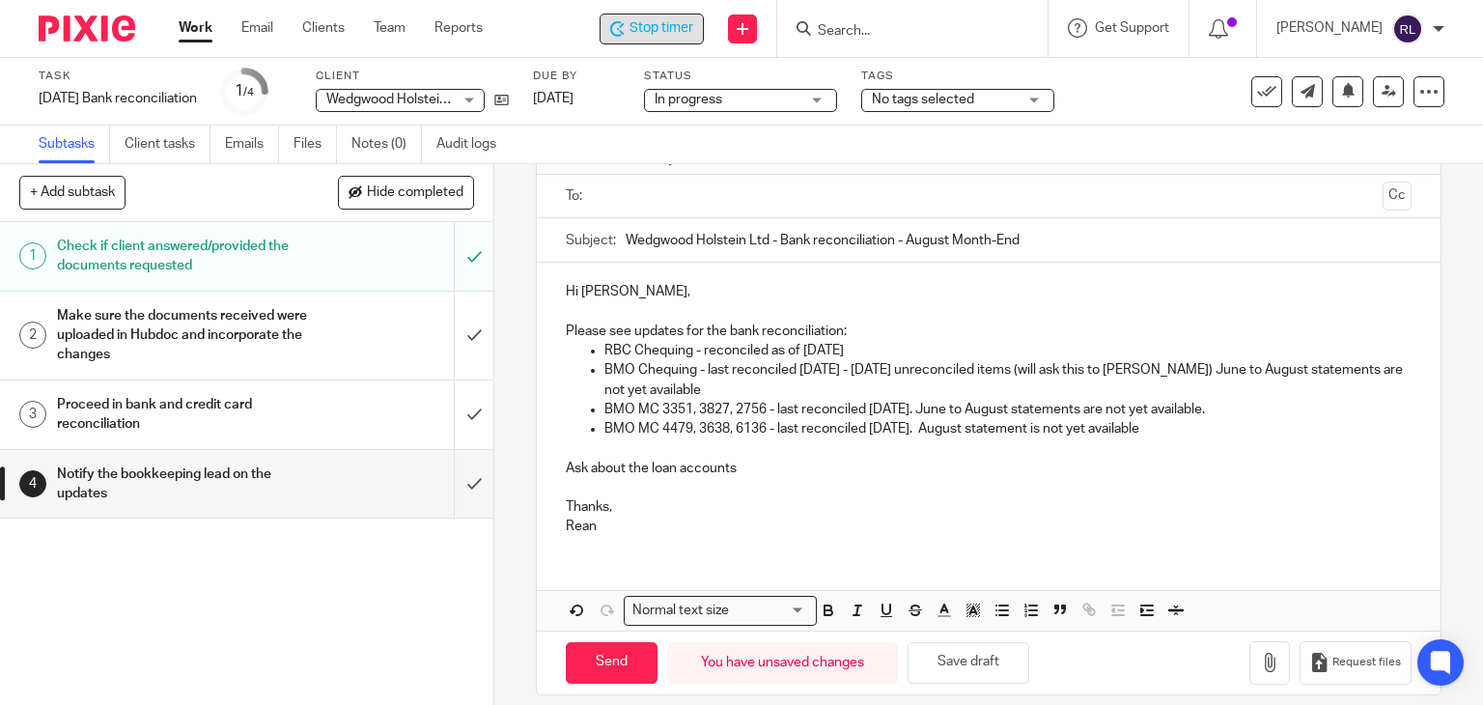
scroll to position [137, 0]
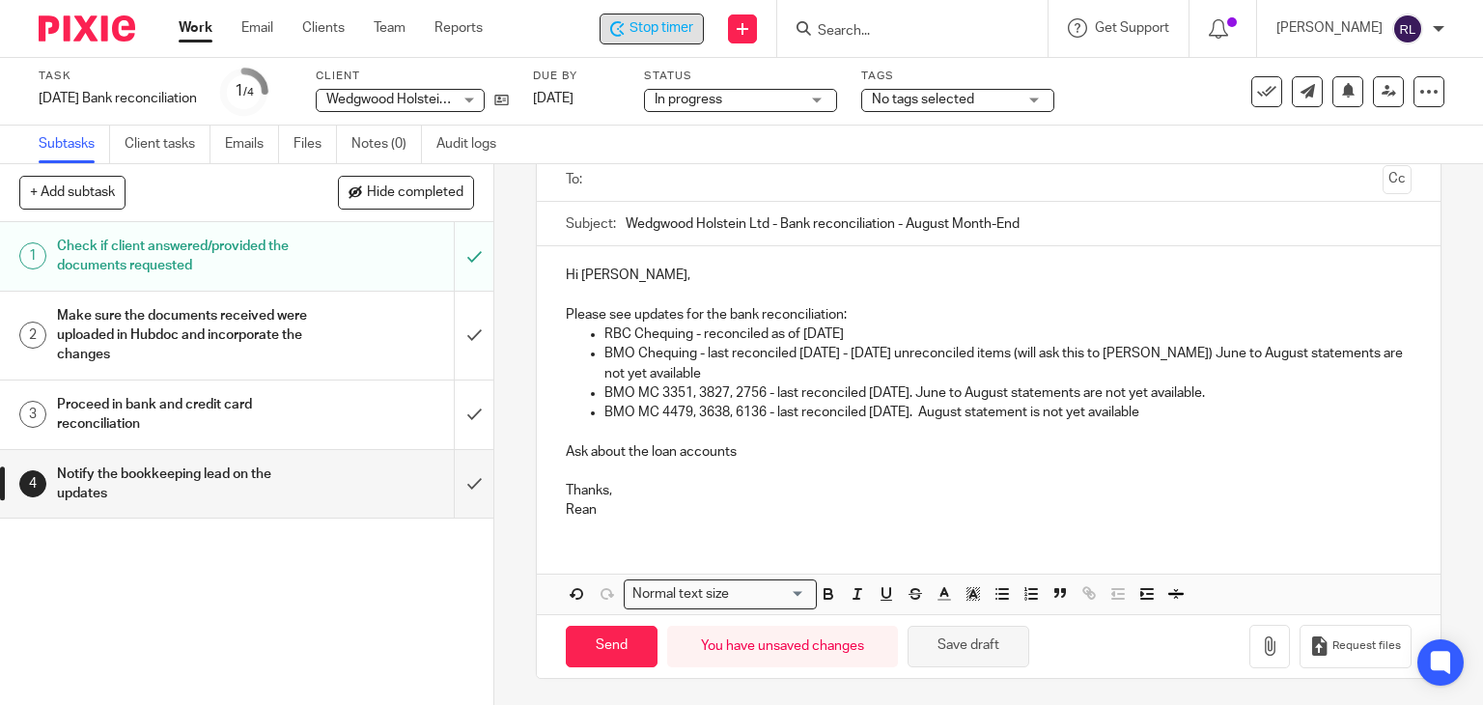
click at [971, 649] on button "Save draft" at bounding box center [969, 647] width 122 height 42
click at [963, 637] on button "Save draft" at bounding box center [969, 647] width 122 height 42
click at [972, 643] on button "Save draft" at bounding box center [969, 647] width 122 height 42
